Goal: Task Accomplishment & Management: Use online tool/utility

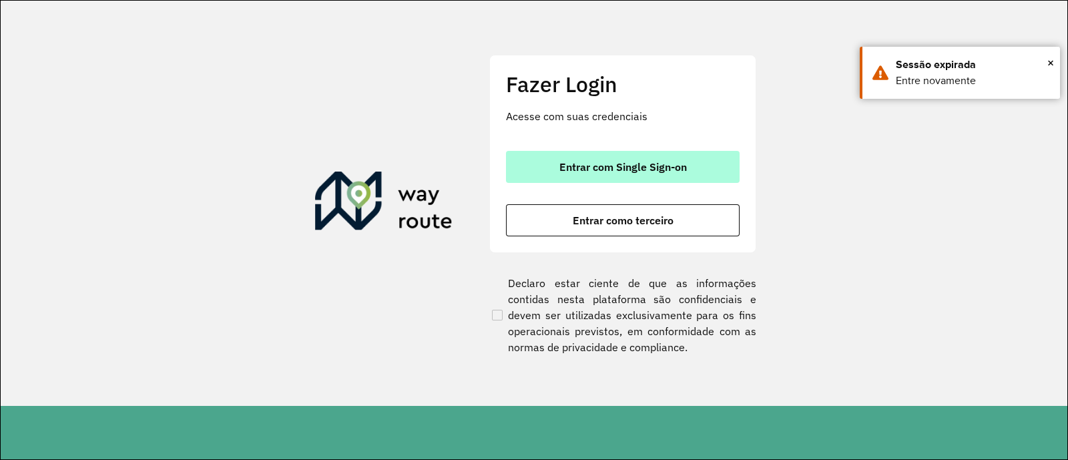
click at [648, 168] on span "Entrar com Single Sign-on" at bounding box center [622, 166] width 127 height 11
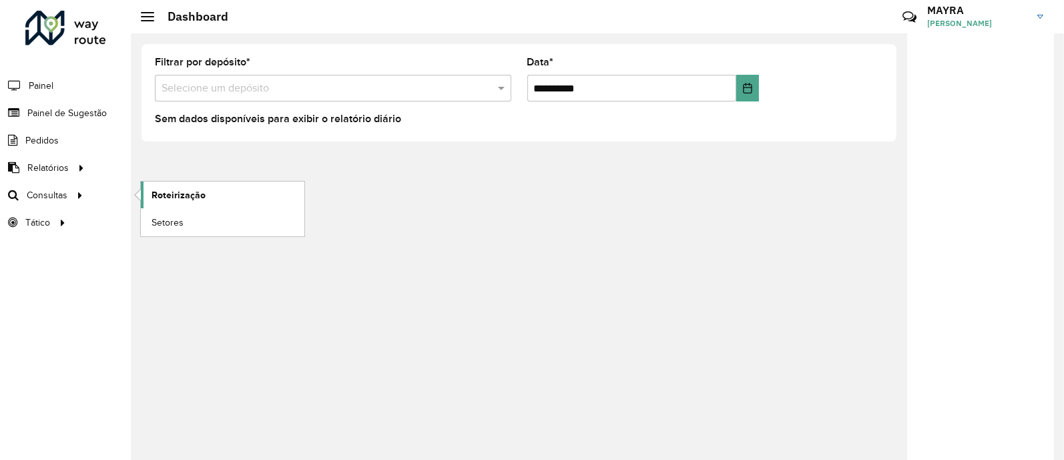
click at [163, 204] on link "Roteirização" at bounding box center [222, 194] width 163 height 27
click at [160, 227] on span "Setores" at bounding box center [167, 223] width 33 height 14
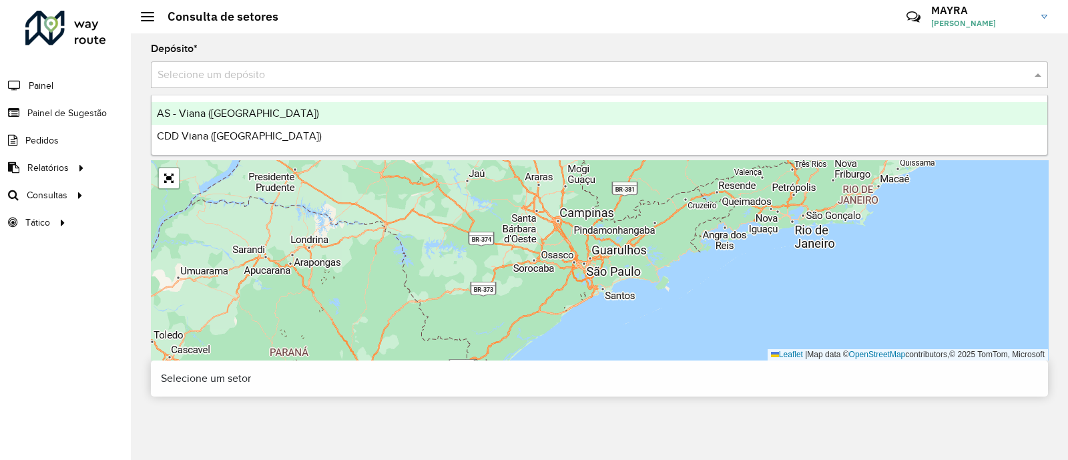
click at [416, 82] on input "text" at bounding box center [585, 75] width 857 height 16
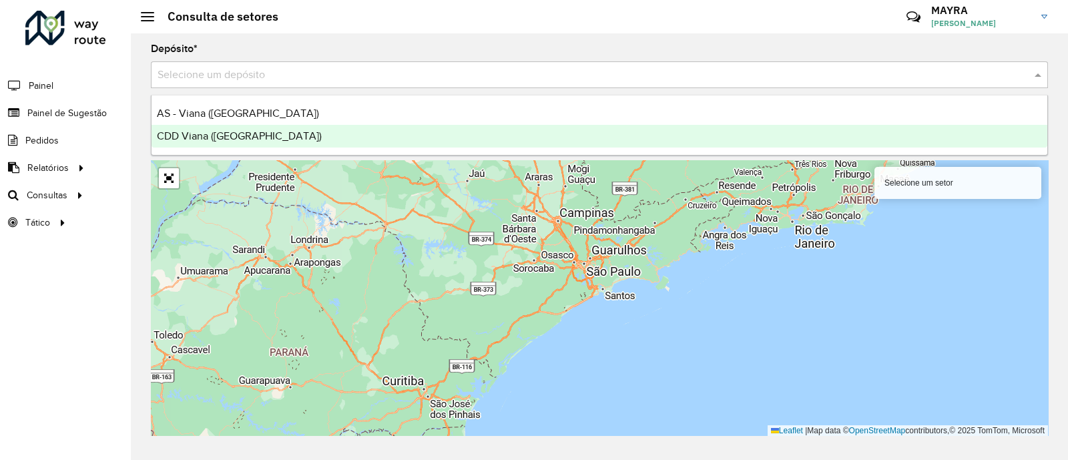
click at [329, 128] on div "CDD Viana ([GEOGRAPHIC_DATA])" at bounding box center [598, 136] width 895 height 23
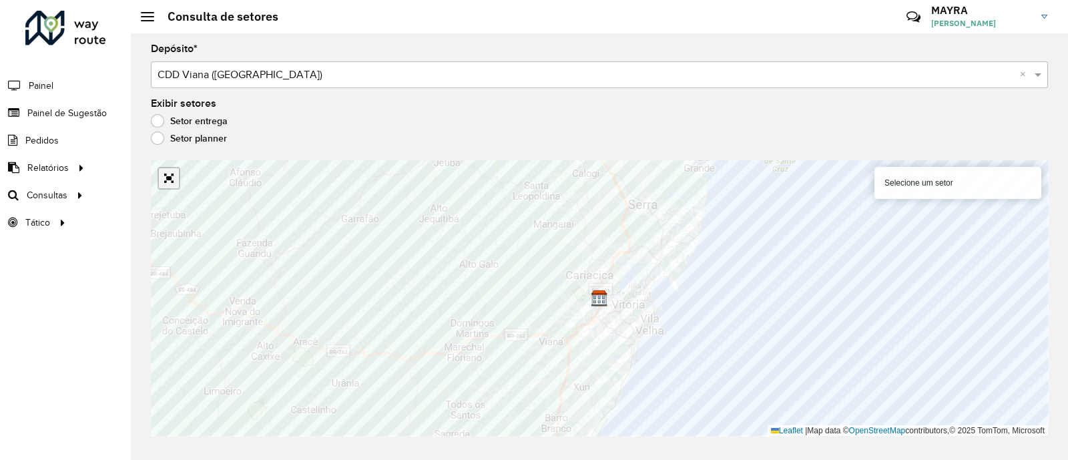
click at [172, 187] on link "Abrir mapa em tela cheia" at bounding box center [169, 178] width 20 height 20
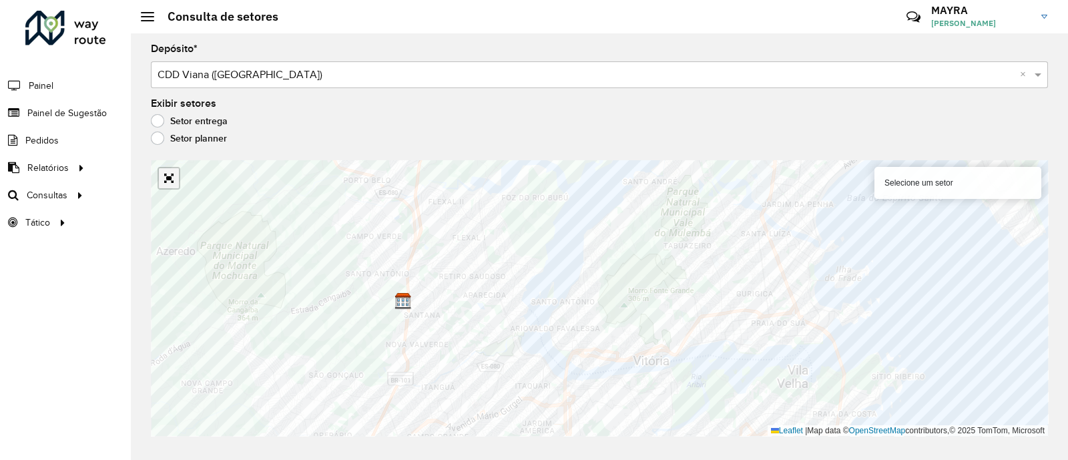
click at [171, 180] on link "Abrir mapa em tela cheia" at bounding box center [169, 178] width 20 height 20
click at [557, 98] on div "Depósito * Selecione um depósito × CDD Viana (Vitória) × Exibir setores Setor e…" at bounding box center [599, 246] width 937 height 426
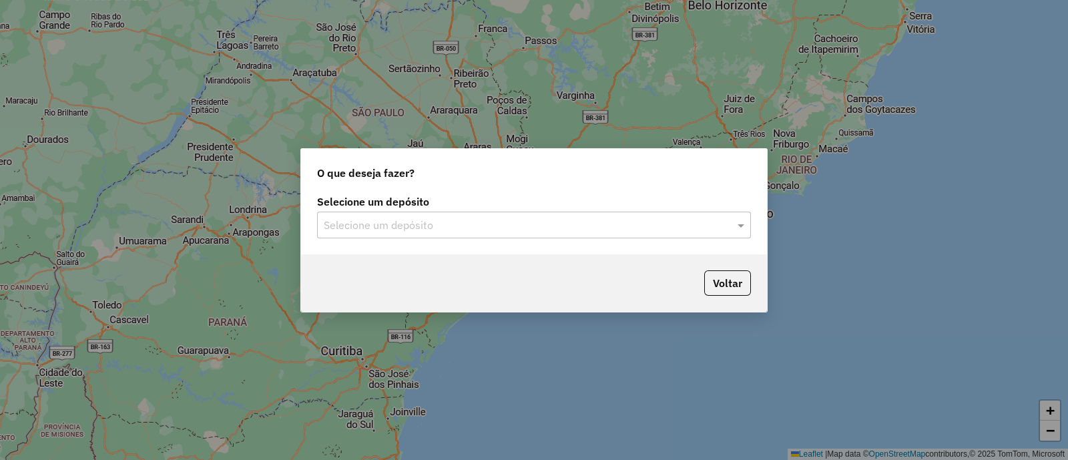
click at [491, 234] on div "Selecione um depósito" at bounding box center [534, 225] width 434 height 27
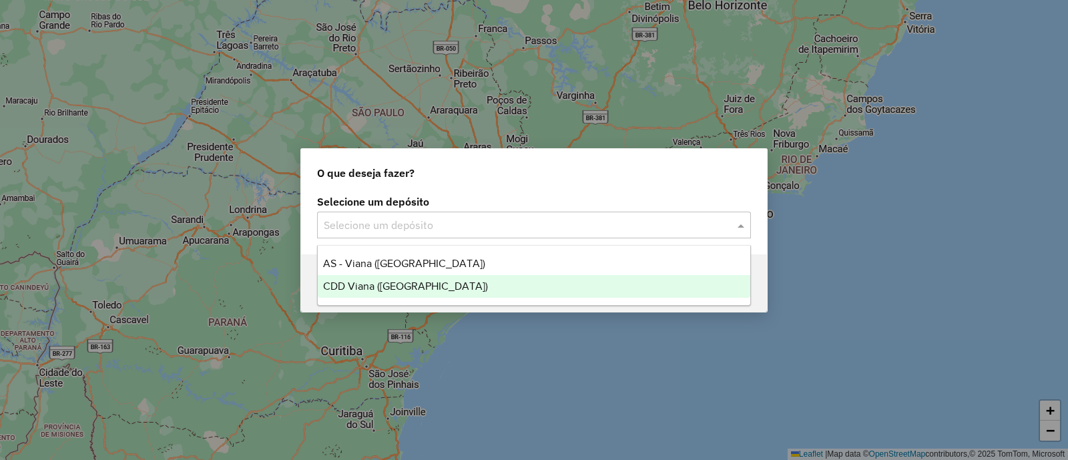
click at [497, 282] on div "CDD Viana ([GEOGRAPHIC_DATA])" at bounding box center [534, 286] width 432 height 23
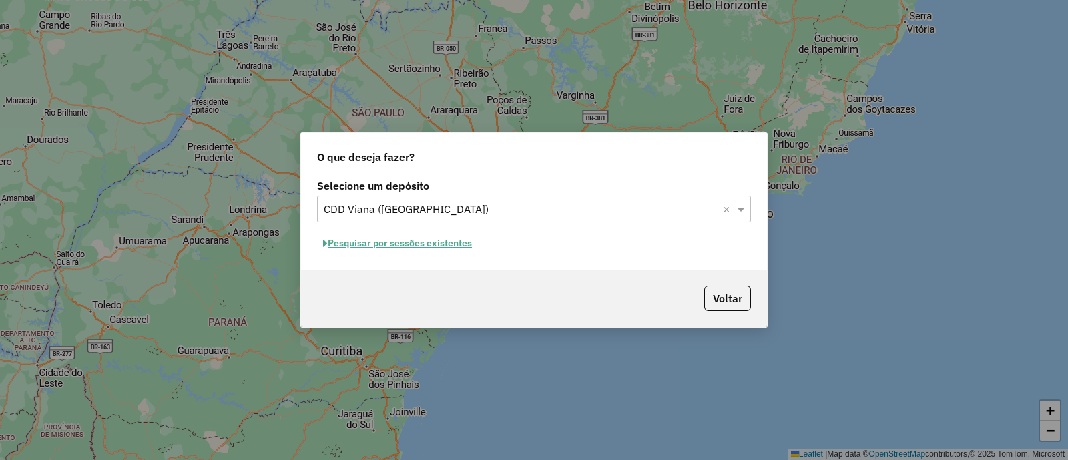
click at [455, 248] on button "Pesquisar por sessões existentes" at bounding box center [397, 243] width 161 height 21
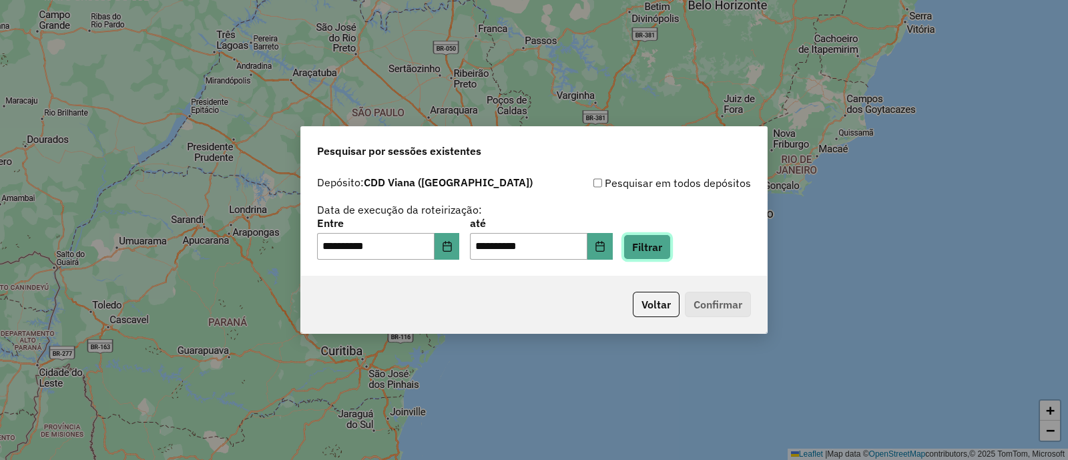
click at [671, 246] on button "Filtrar" at bounding box center [646, 246] width 47 height 25
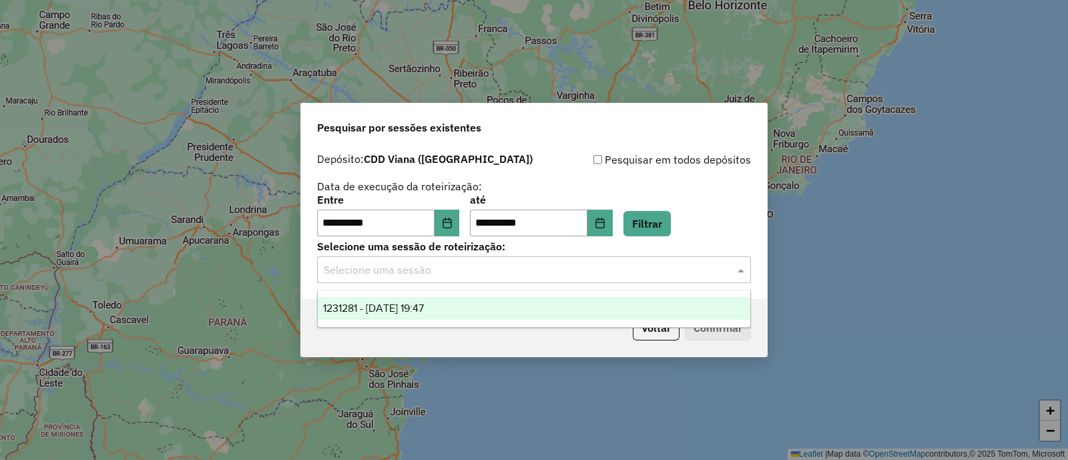
click at [569, 275] on input "text" at bounding box center [521, 270] width 394 height 16
click at [565, 312] on div "1231281 - 19/08/2025 19:47" at bounding box center [534, 308] width 432 height 23
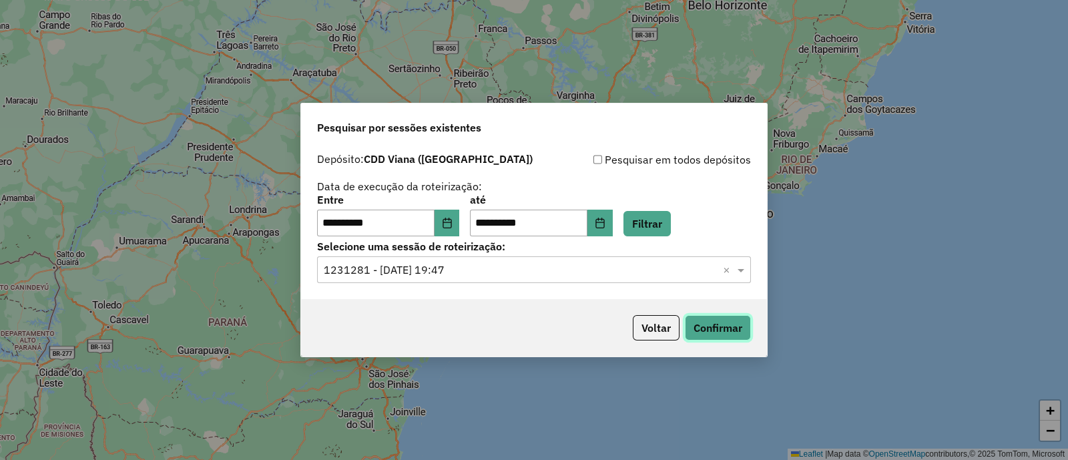
click at [707, 336] on button "Confirmar" at bounding box center [718, 327] width 66 height 25
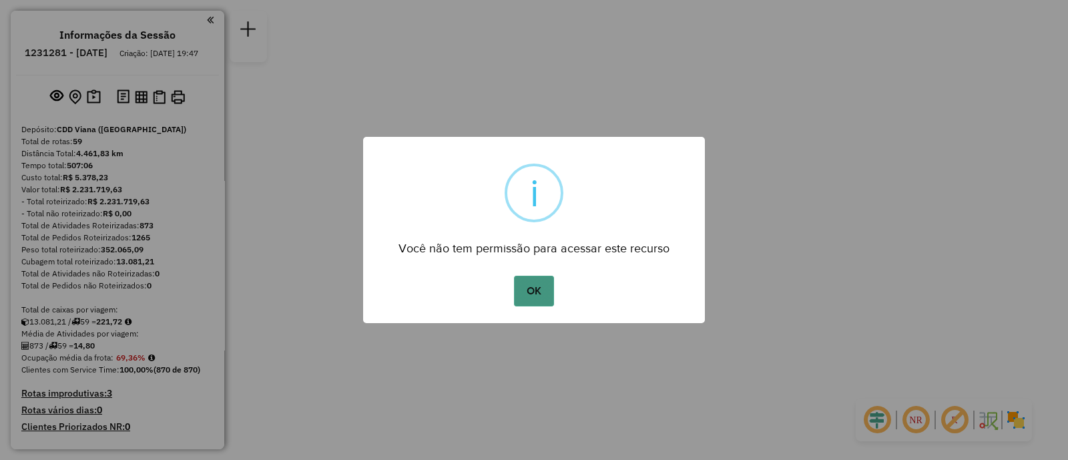
click at [536, 288] on button "OK" at bounding box center [533, 291] width 39 height 31
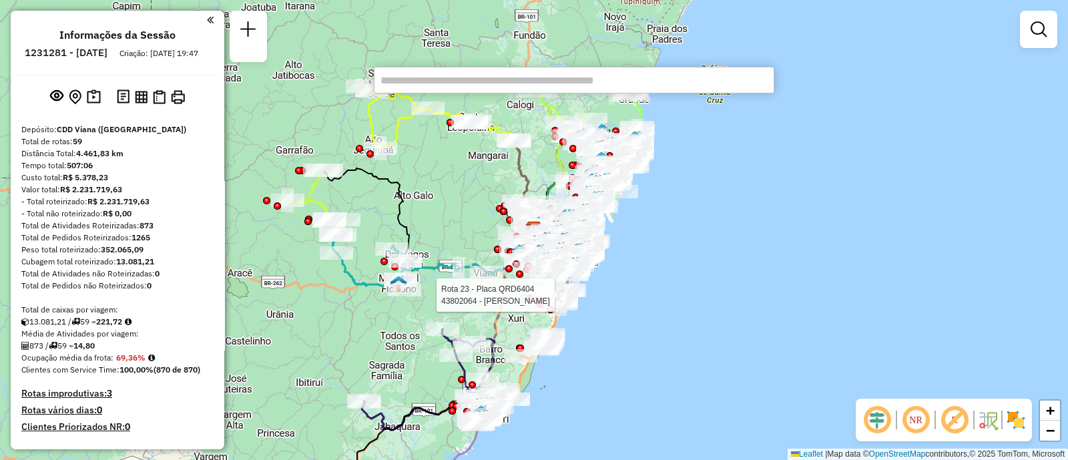
paste input "****"
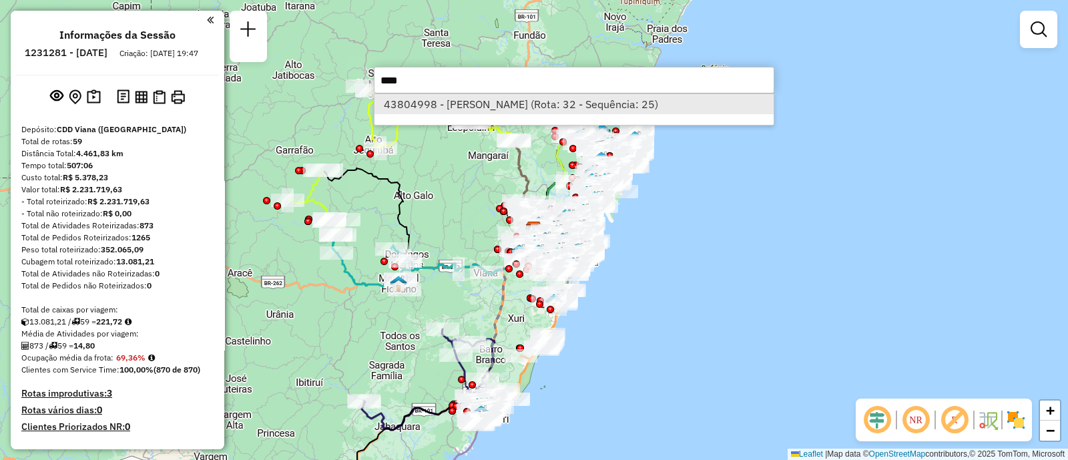
type input "****"
click at [568, 101] on li "43804998 - JOSIAS ALVES CARDOSO (Rota: 32 - Sequência: 25)" at bounding box center [573, 104] width 399 height 20
select select "**********"
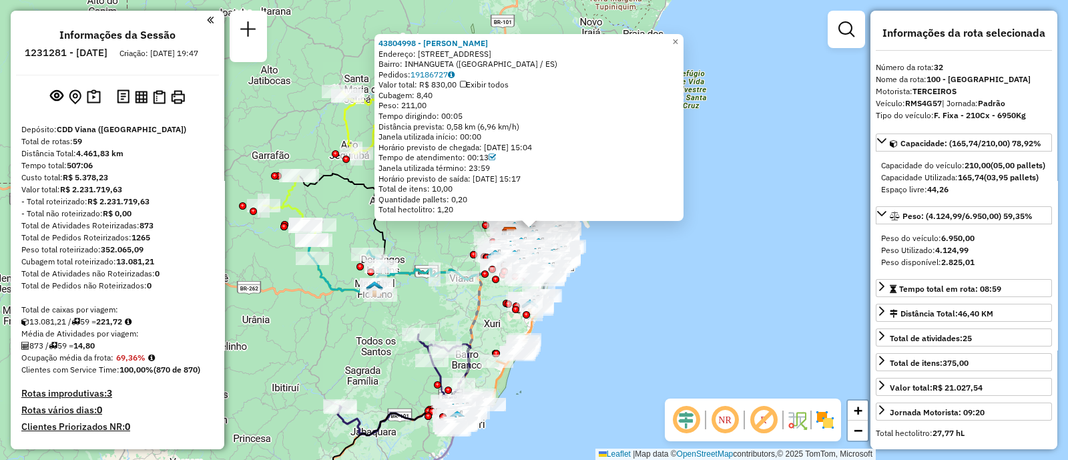
scroll to position [2906, 0]
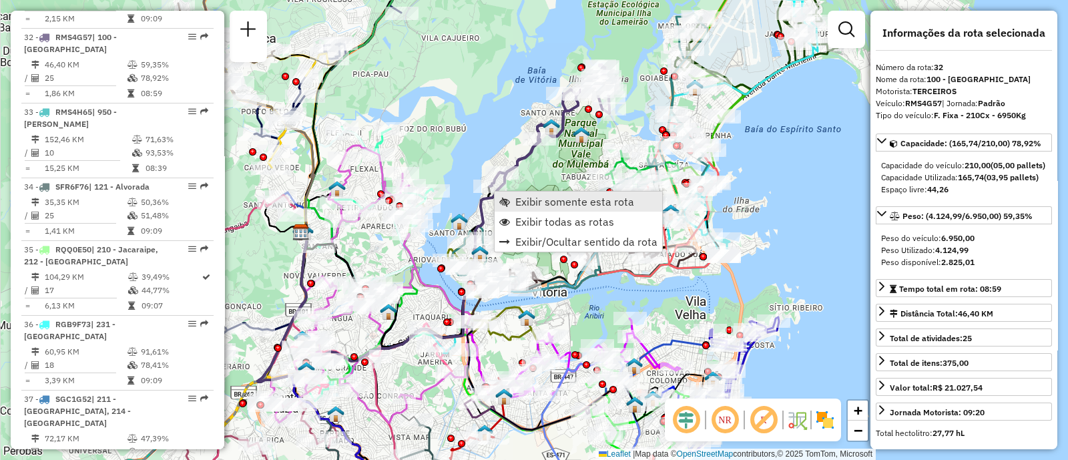
click at [507, 201] on span "Exibir somente esta rota" at bounding box center [504, 201] width 11 height 11
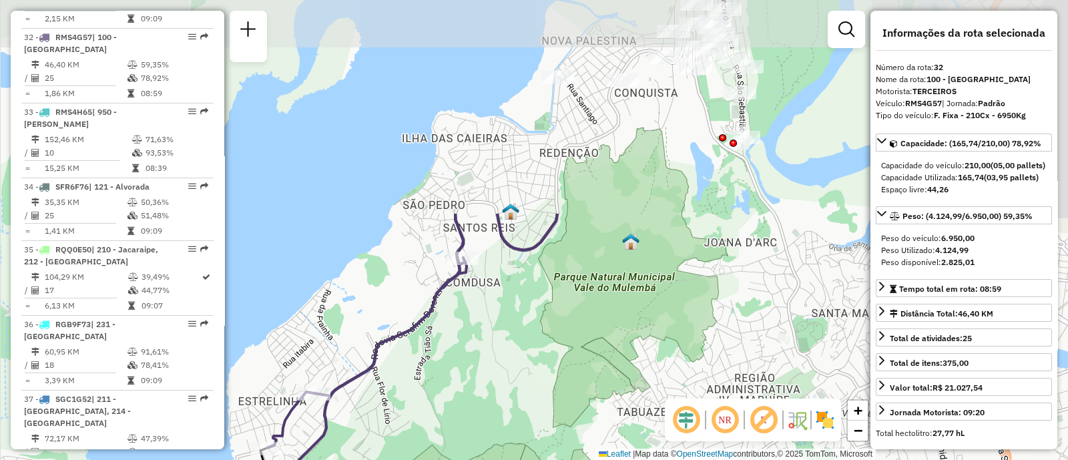
drag, startPoint x: 566, startPoint y: 130, endPoint x: 559, endPoint y: 390, distance: 259.6
click at [559, 390] on div "Janela de atendimento Grade de atendimento Capacidade Transportadoras Veículos …" at bounding box center [534, 230] width 1068 height 460
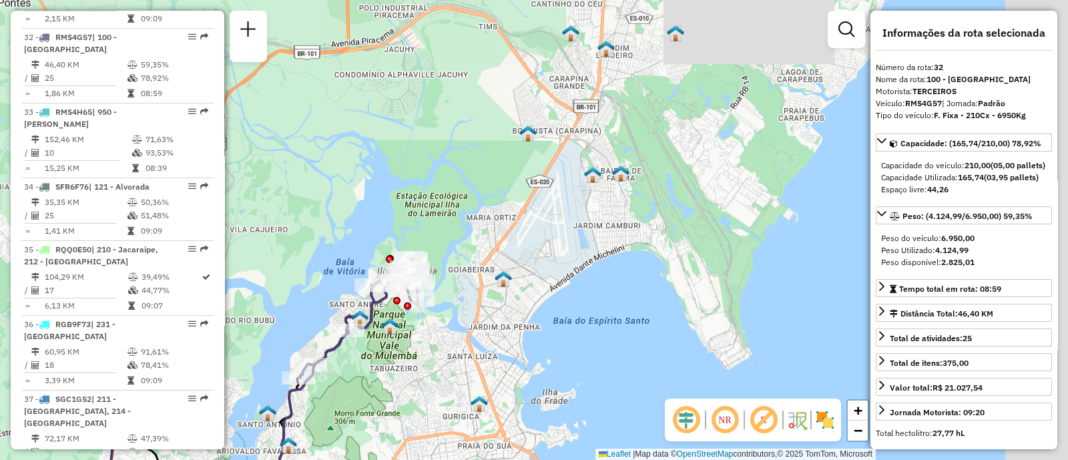
drag, startPoint x: 792, startPoint y: 222, endPoint x: 496, endPoint y: 332, distance: 315.4
click at [496, 332] on div "Janela de atendimento Grade de atendimento Capacidade Transportadoras Veículos …" at bounding box center [534, 230] width 1068 height 460
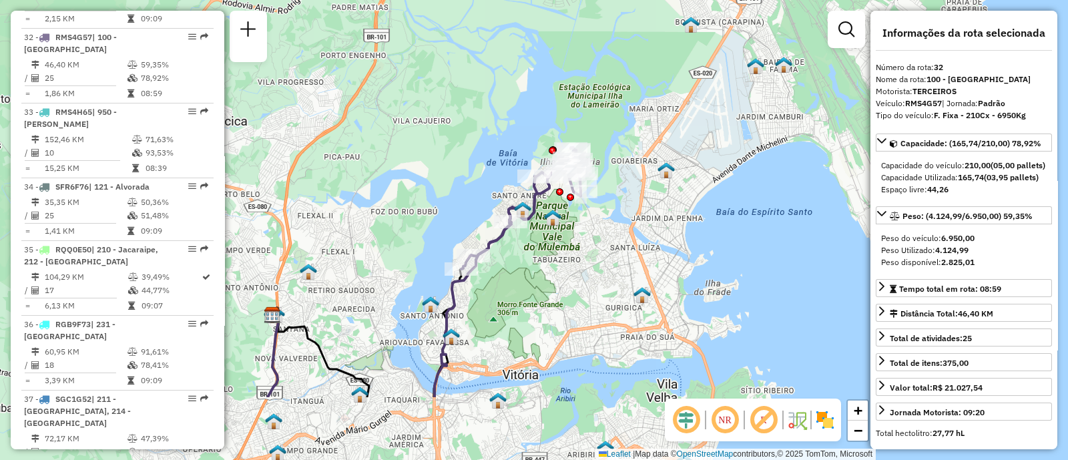
drag, startPoint x: 440, startPoint y: 321, endPoint x: 609, endPoint y: 214, distance: 199.5
click at [609, 214] on div "Janela de atendimento Grade de atendimento Capacidade Transportadoras Veículos …" at bounding box center [534, 230] width 1068 height 460
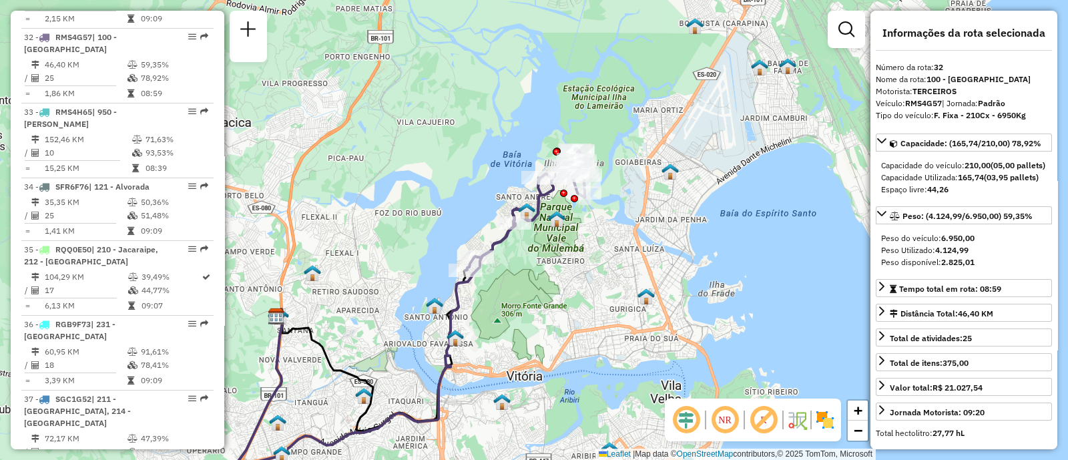
click at [514, 136] on div "Janela de atendimento Grade de atendimento Capacidade Transportadoras Veículos …" at bounding box center [534, 230] width 1068 height 460
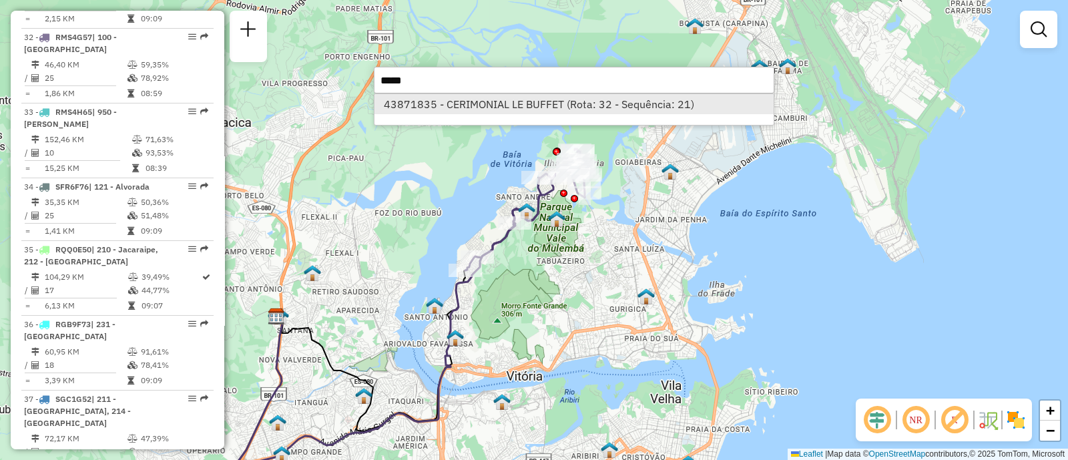
type input "*****"
click at [506, 107] on li "43871835 - CERIMONIAL LE BUFFET (Rota: 32 - Sequência: 21)" at bounding box center [573, 104] width 399 height 20
select select "**********"
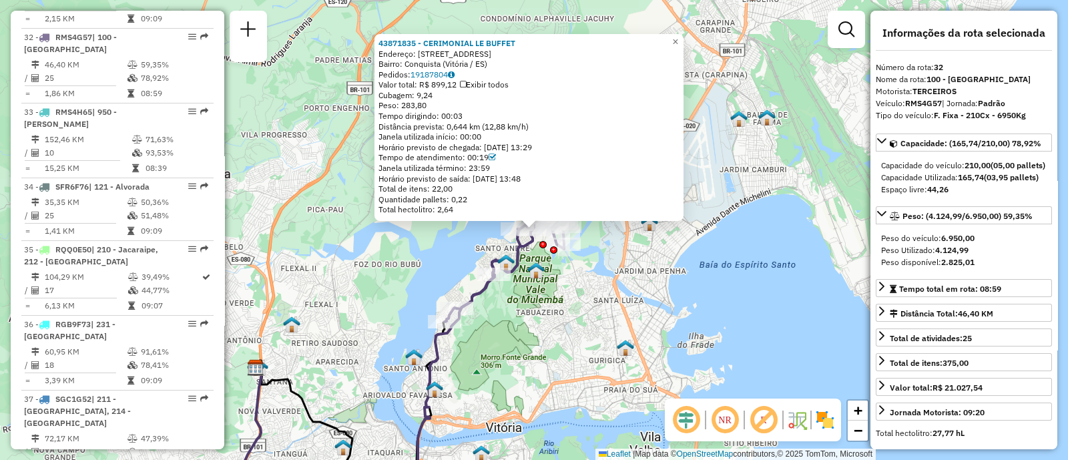
click at [580, 71] on div "Pedidos: 19187804" at bounding box center [528, 74] width 301 height 11
click at [678, 37] on span "×" at bounding box center [675, 41] width 6 height 11
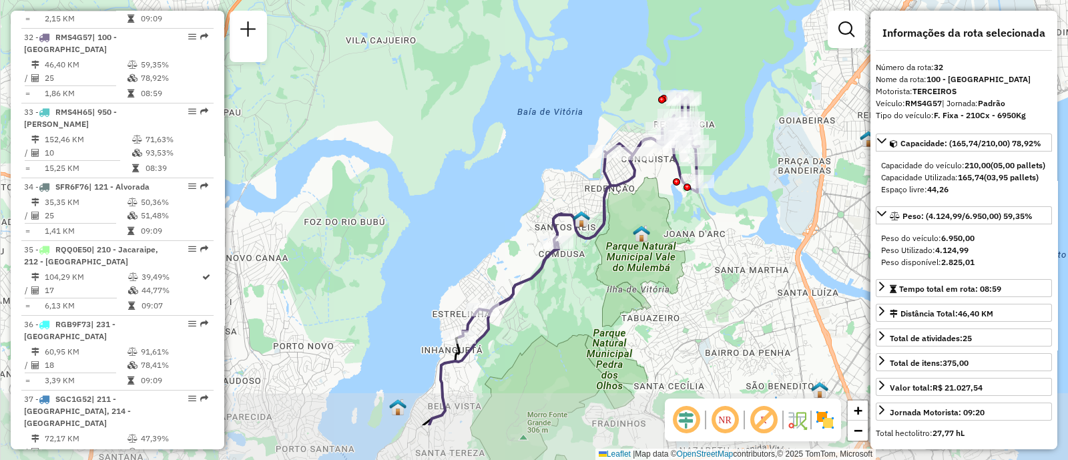
drag, startPoint x: 490, startPoint y: 226, endPoint x: 550, endPoint y: 145, distance: 100.6
click at [550, 145] on div "Janela de atendimento Grade de atendimento Capacidade Transportadoras Veículos …" at bounding box center [534, 230] width 1068 height 460
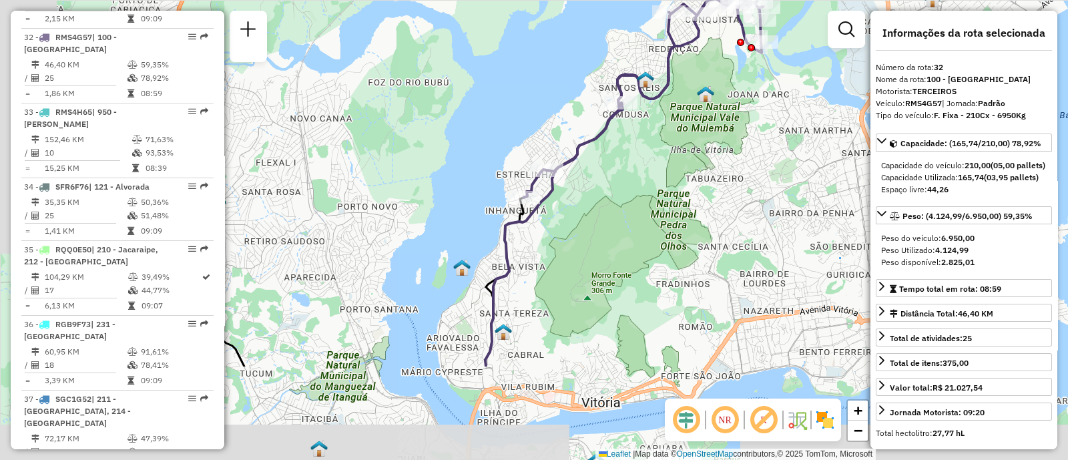
drag, startPoint x: 615, startPoint y: 294, endPoint x: 674, endPoint y: 156, distance: 150.1
click at [674, 156] on div "Janela de atendimento Grade de atendimento Capacidade Transportadoras Veículos …" at bounding box center [534, 230] width 1068 height 460
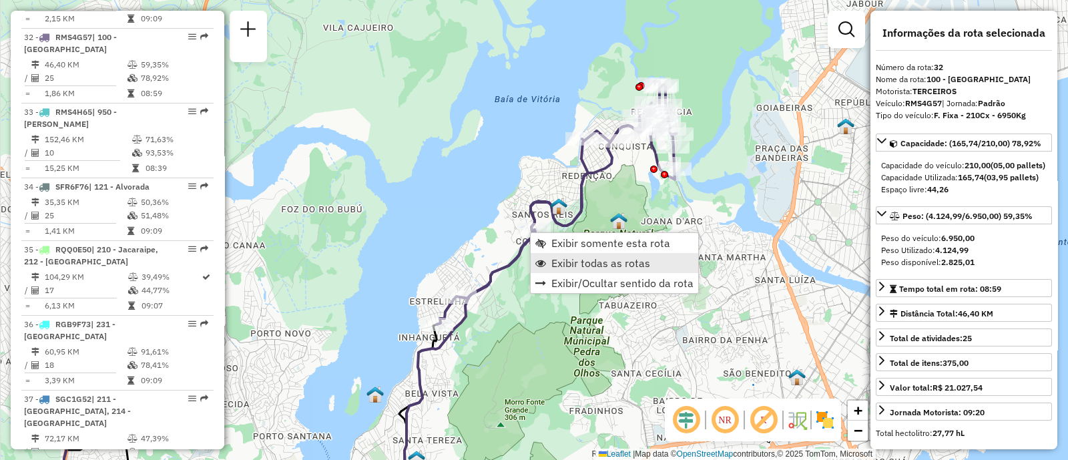
click at [582, 265] on span "Exibir todas as rotas" at bounding box center [600, 263] width 99 height 11
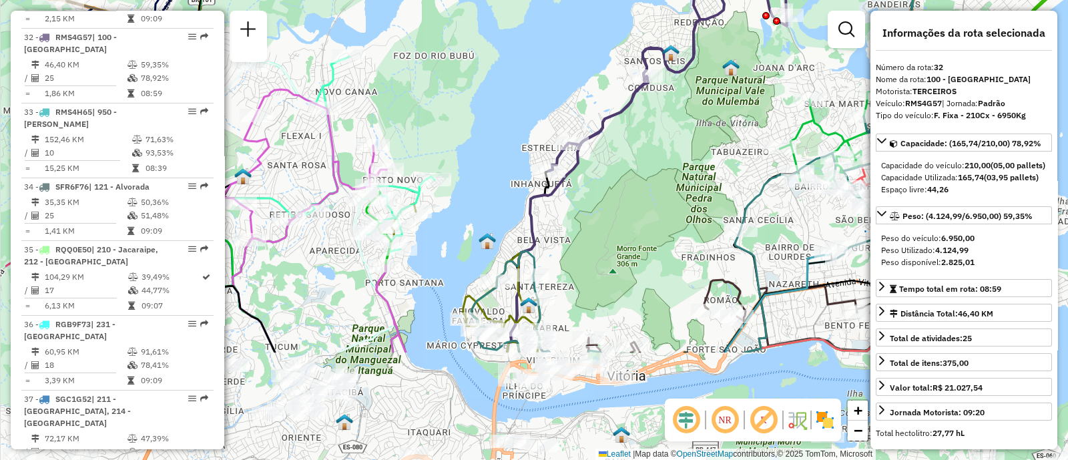
drag, startPoint x: 498, startPoint y: 342, endPoint x: 611, endPoint y: 195, distance: 185.1
click at [611, 189] on div "Janela de atendimento Grade de atendimento Capacidade Transportadoras Veículos …" at bounding box center [534, 230] width 1068 height 460
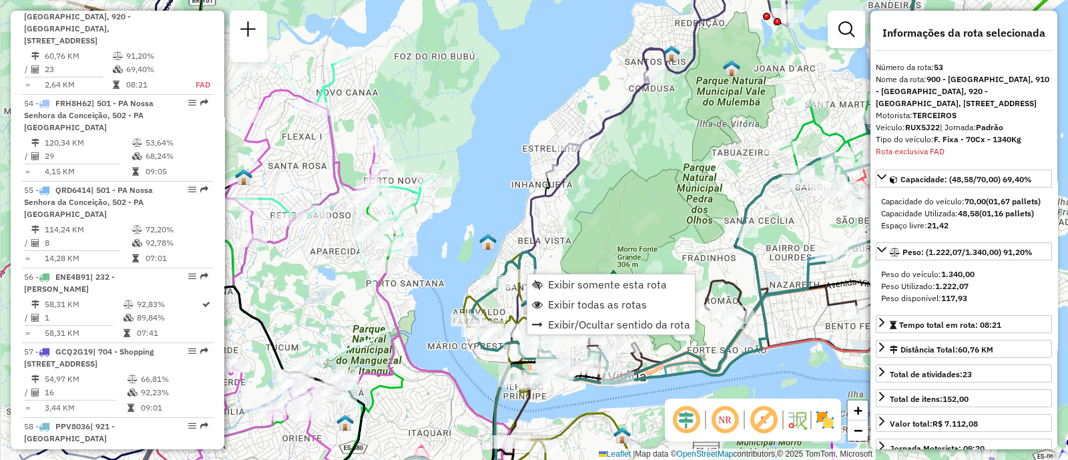
scroll to position [4640, 0]
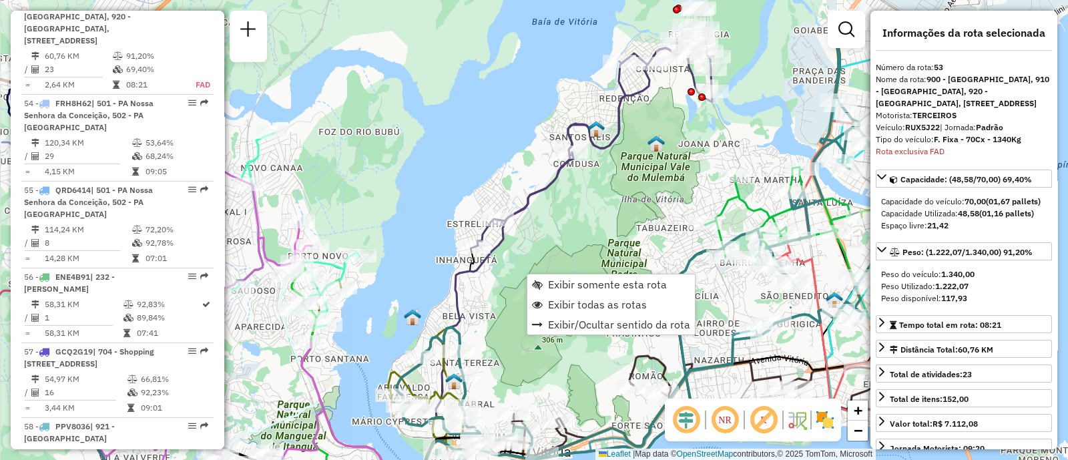
drag, startPoint x: 519, startPoint y: 75, endPoint x: 444, endPoint y: 149, distance: 106.2
click at [444, 149] on div "Janela de atendimento Grade de atendimento Capacidade Transportadoras Veículos …" at bounding box center [534, 230] width 1068 height 460
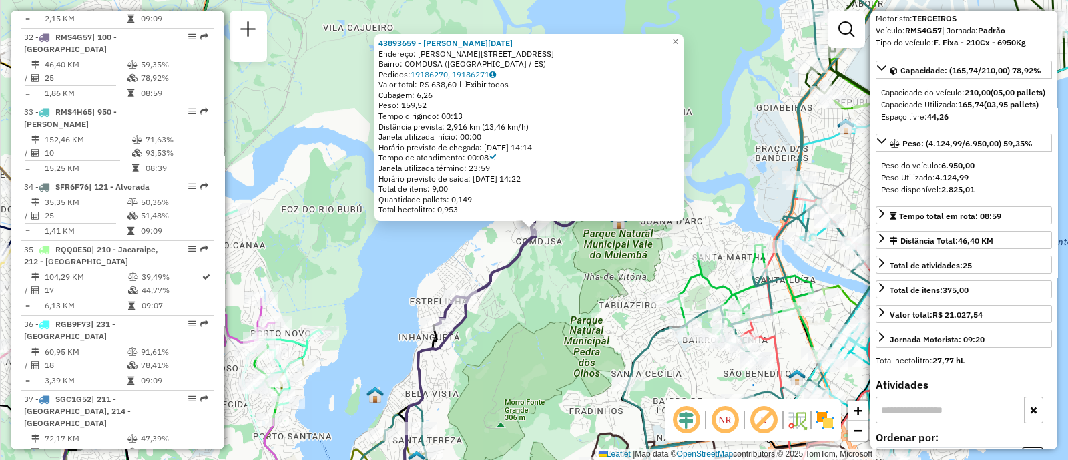
scroll to position [91, 0]
